Goal: Task Accomplishment & Management: Manage account settings

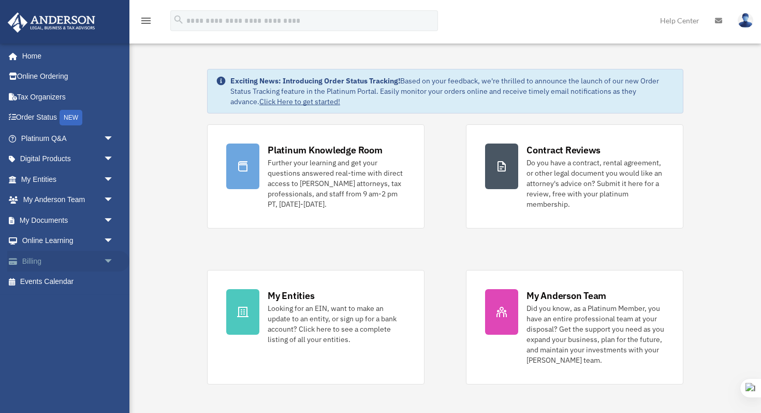
click at [52, 262] on link "Billing arrow_drop_down" at bounding box center [68, 261] width 122 height 21
click at [109, 261] on span "arrow_drop_down" at bounding box center [114, 261] width 21 height 21
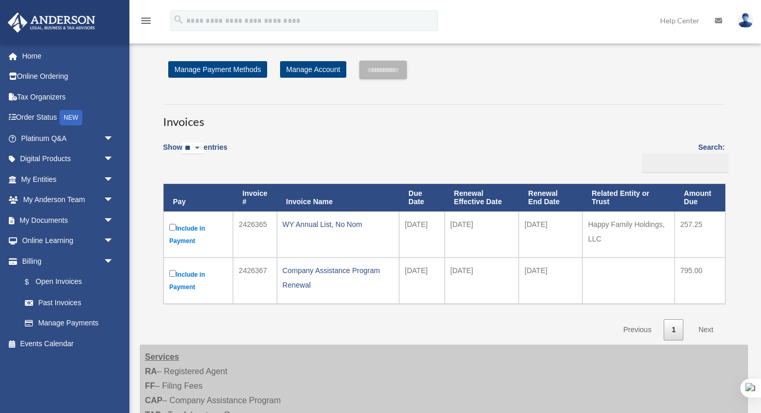
click at [221, 316] on div "Show ** ** ** *** entries Search: Pay Invoice # Invoice Name Due Date Renewal E…" at bounding box center [444, 237] width 562 height 205
click at [307, 75] on link "Manage Account" at bounding box center [313, 69] width 66 height 17
